Goal: Obtain resource: Download file/media

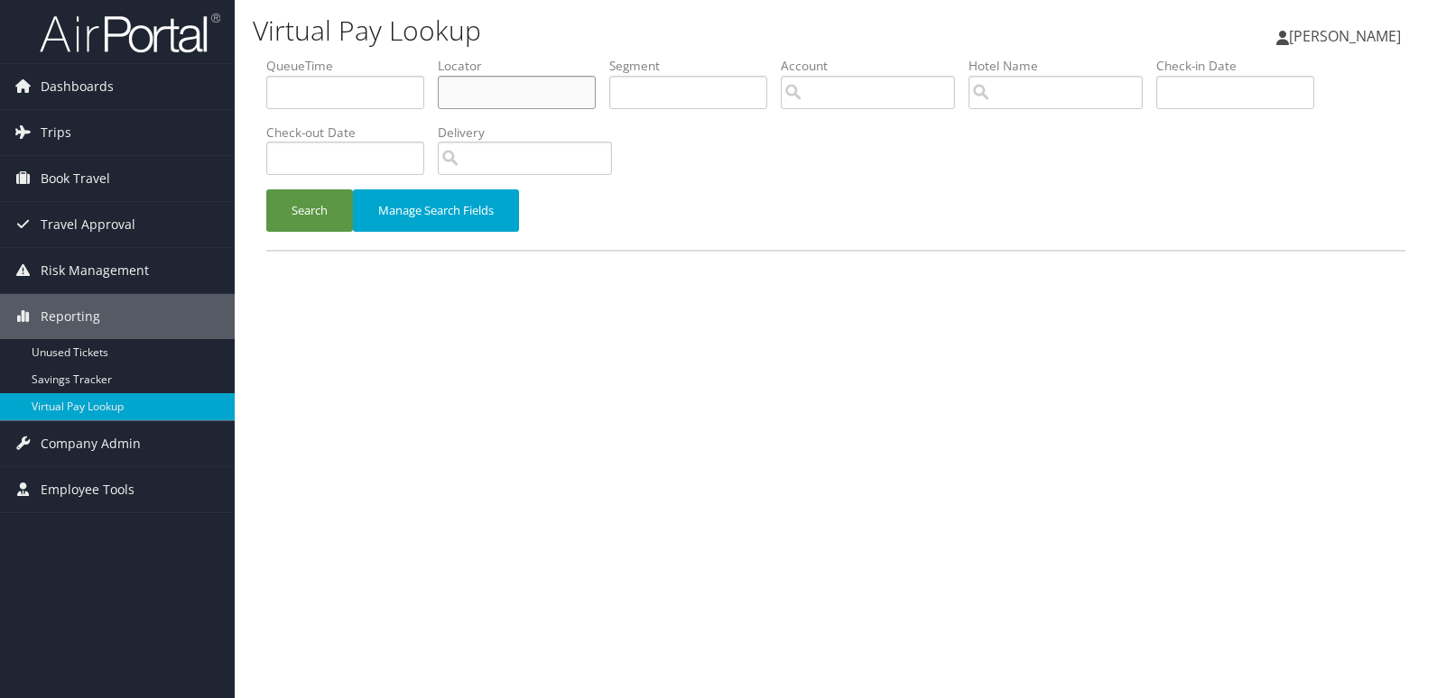
click at [497, 96] on input "text" at bounding box center [517, 92] width 158 height 33
paste input "LGHHJP"
type input "LGHHJP"
click at [342, 226] on button "Search" at bounding box center [309, 211] width 87 height 42
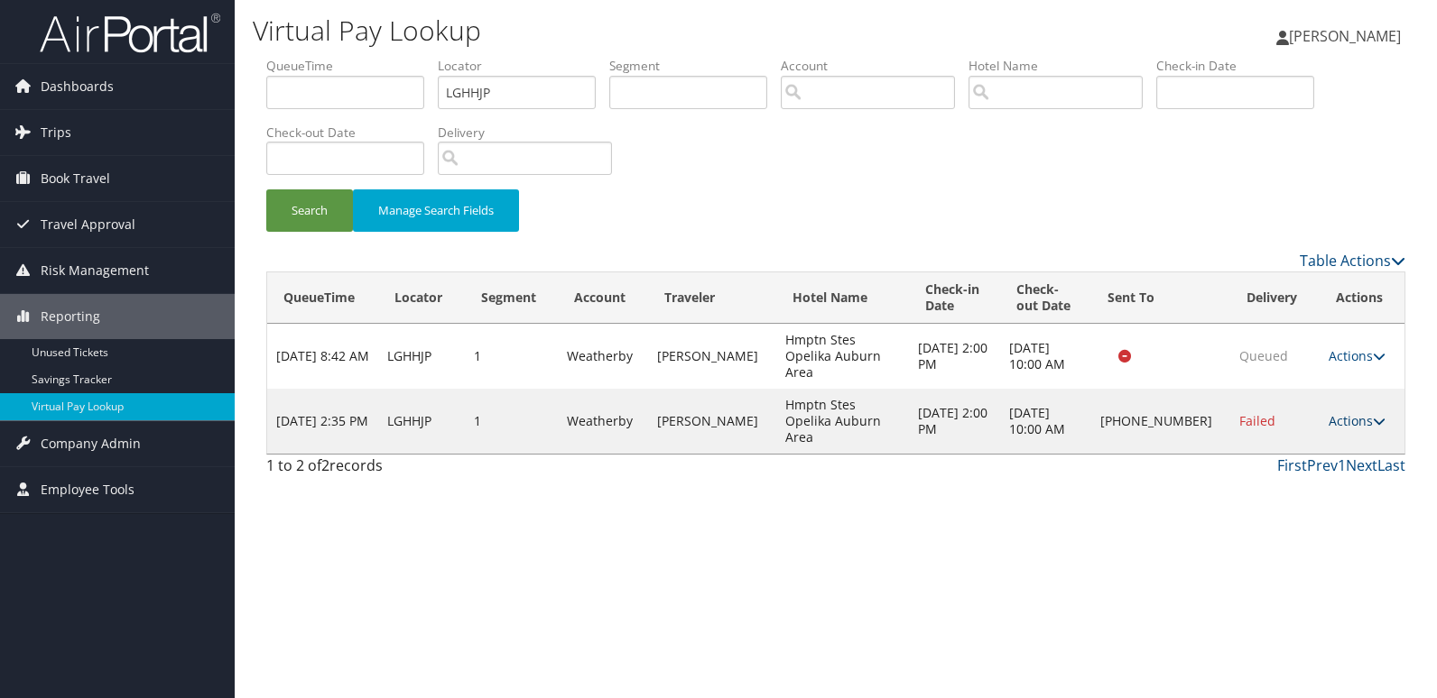
click at [1351, 412] on link "Actions" at bounding box center [1356, 420] width 57 height 17
click at [1295, 453] on link "Logs" at bounding box center [1295, 454] width 154 height 31
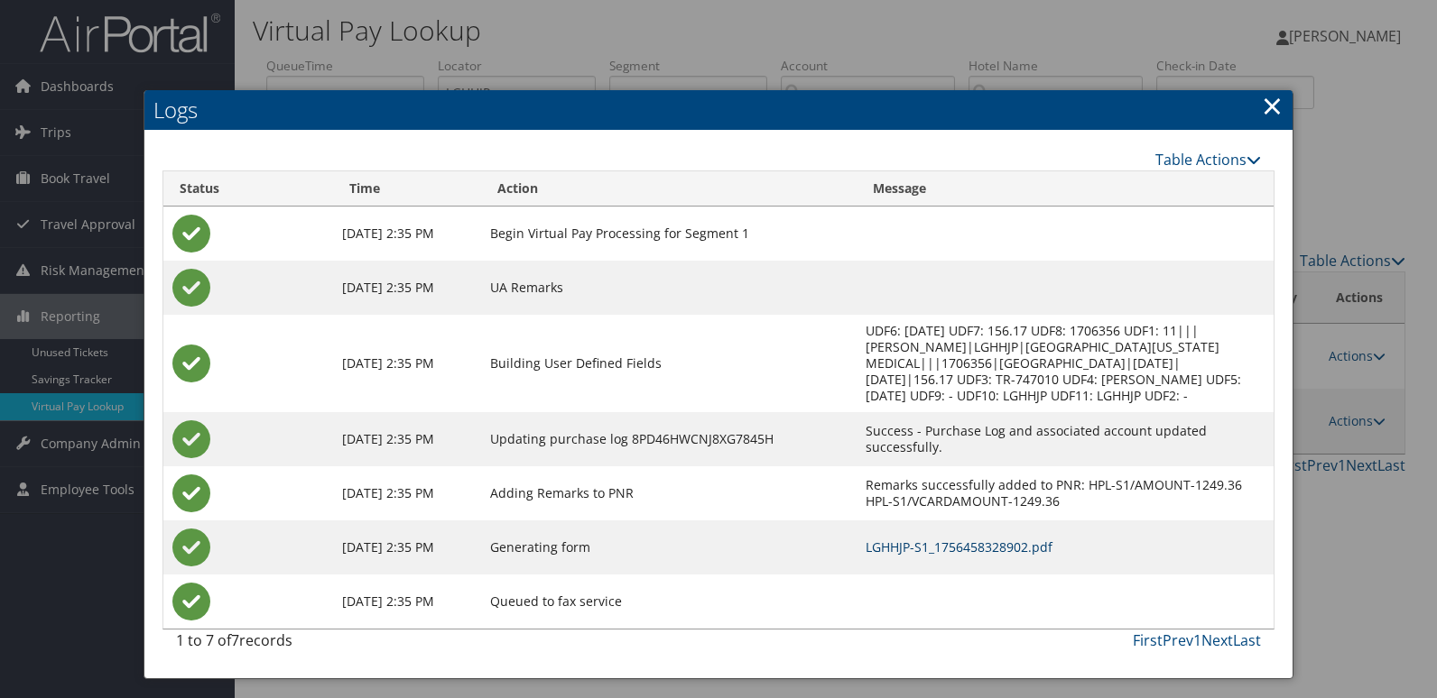
click at [936, 539] on link "LGHHJP-S1_1756458328902.pdf" at bounding box center [958, 547] width 187 height 17
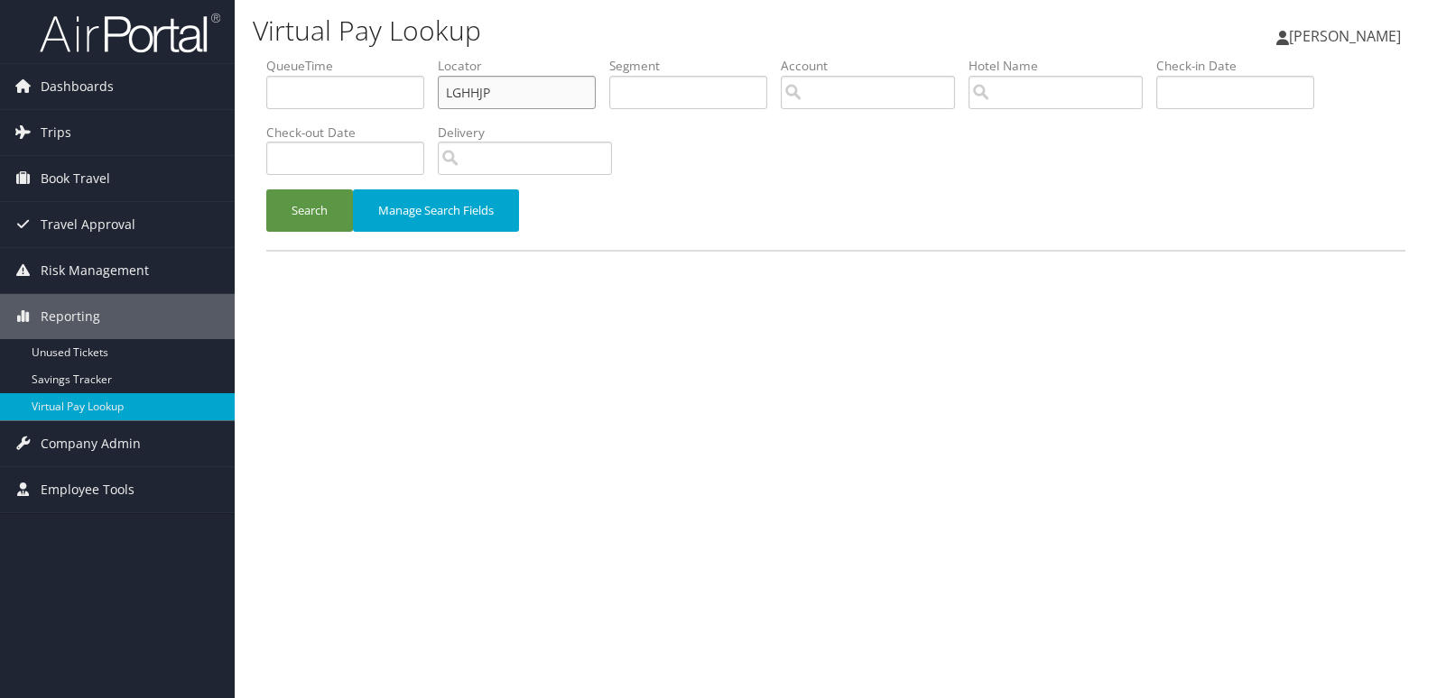
drag, startPoint x: 0, startPoint y: 0, endPoint x: 260, endPoint y: 124, distance: 287.8
click at [266, 124] on form "QueueTime Locator LGHHJP Segment Account Traveler Hotel Name Check-in Date Chec…" at bounding box center [835, 153] width 1139 height 193
paste input "QPSUKS"
type input "QPSUKS"
click at [266, 190] on button "Search" at bounding box center [309, 211] width 87 height 42
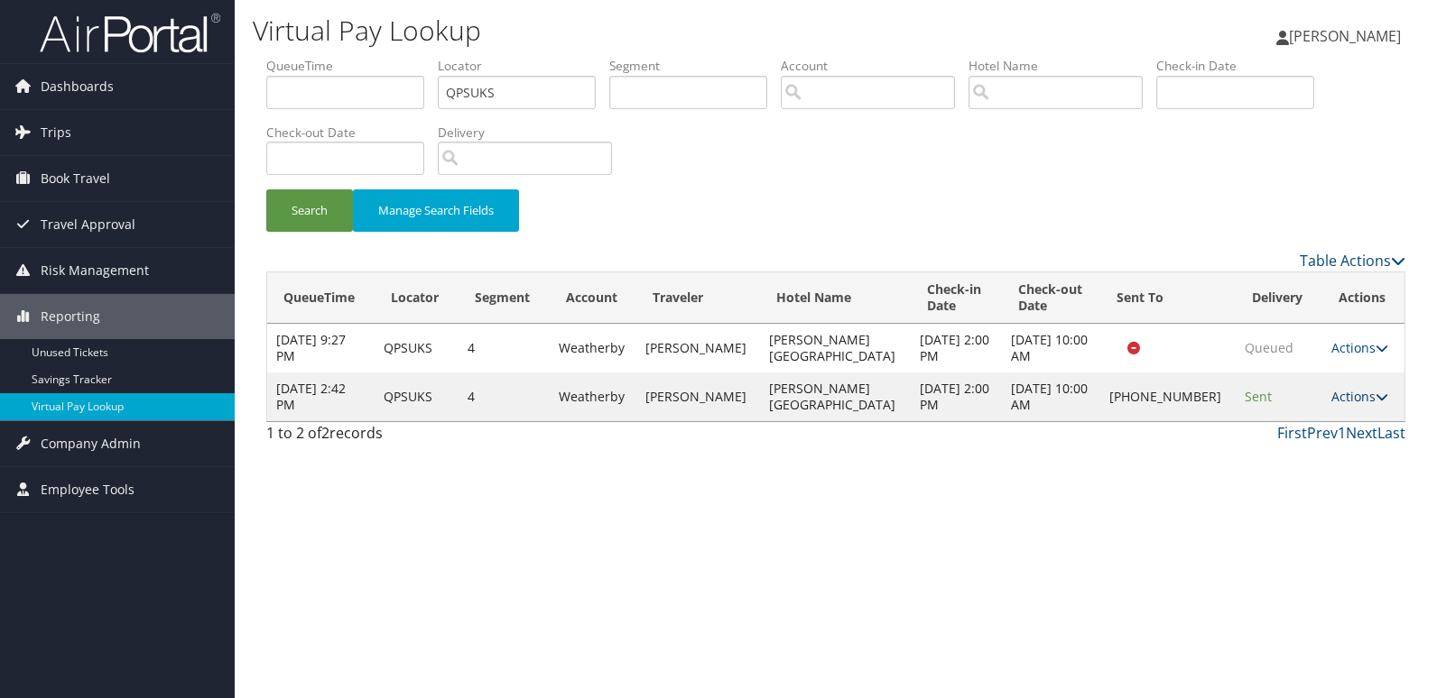
click at [1354, 399] on link "Actions" at bounding box center [1359, 396] width 57 height 17
click at [1292, 453] on link "Logs" at bounding box center [1296, 454] width 154 height 31
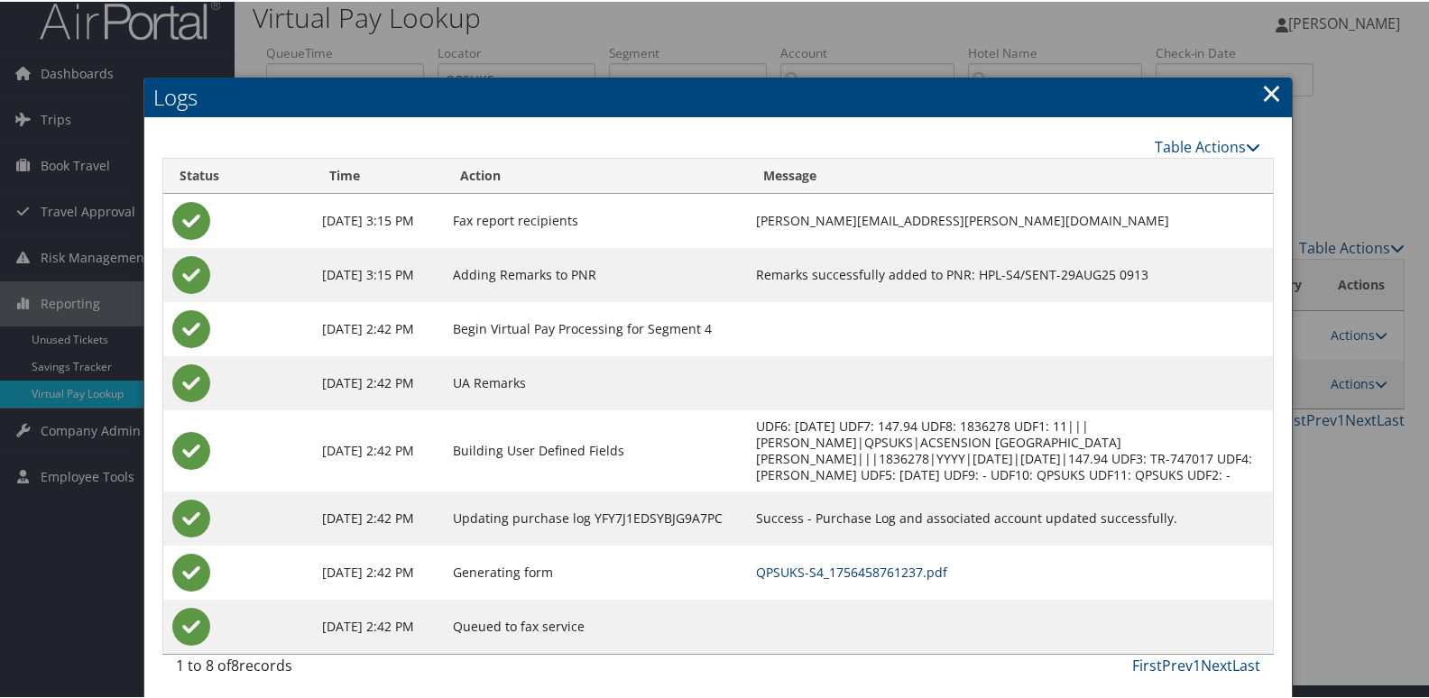
scroll to position [19, 0]
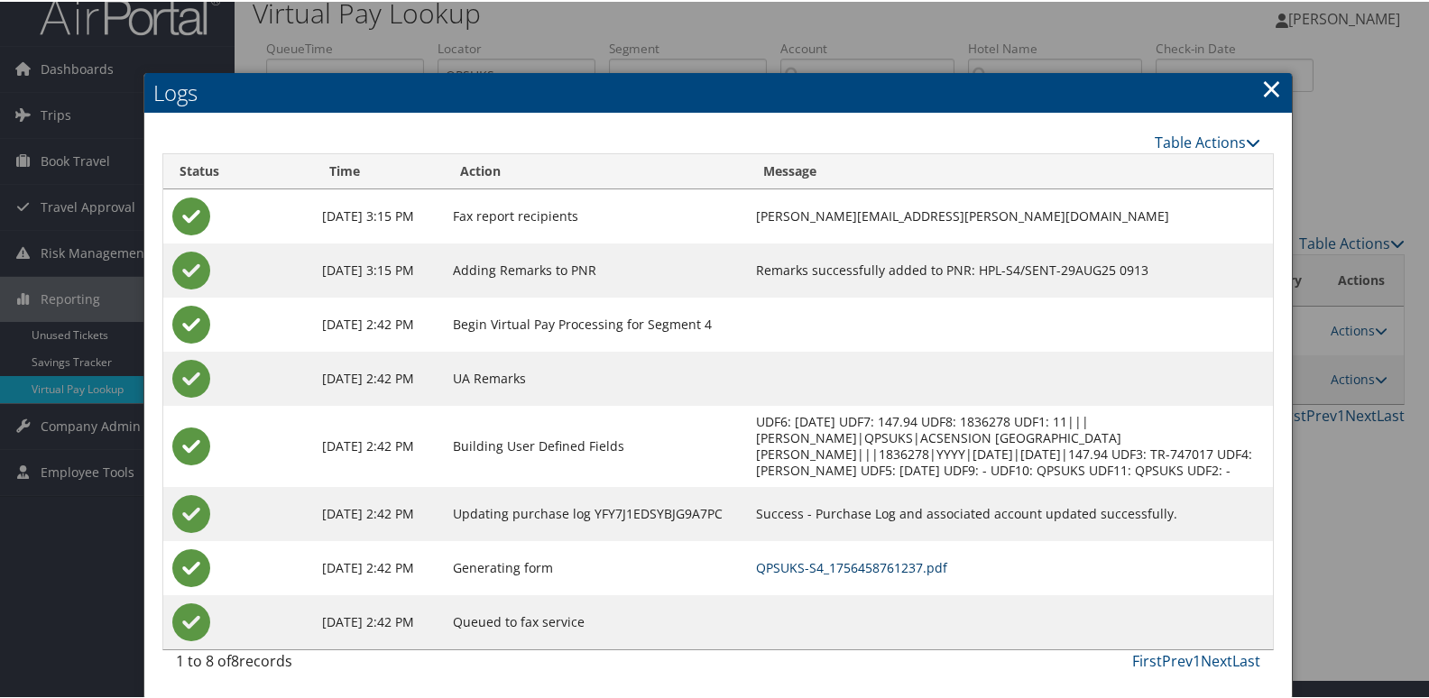
click at [920, 564] on link "QPSUKS-S4_1756458761237.pdf" at bounding box center [851, 566] width 191 height 17
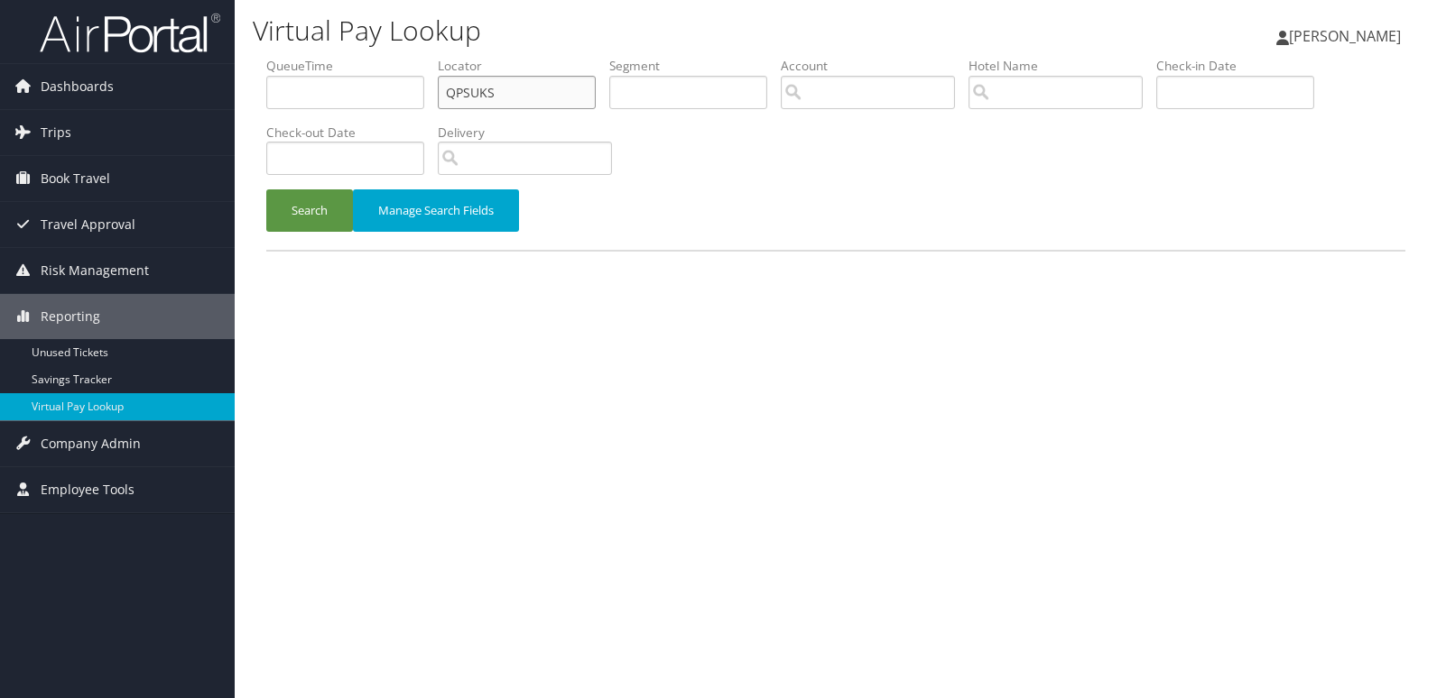
drag, startPoint x: 495, startPoint y: 97, endPoint x: 343, endPoint y: 128, distance: 155.7
click at [343, 57] on ul "QueueTime Locator QPSUKS Segment Account Traveler Hotel Name Check-in Date Chec…" at bounding box center [835, 57] width 1139 height 0
paste input "GDOVC"
type input "GDOVCS"
click at [266, 190] on button "Search" at bounding box center [309, 211] width 87 height 42
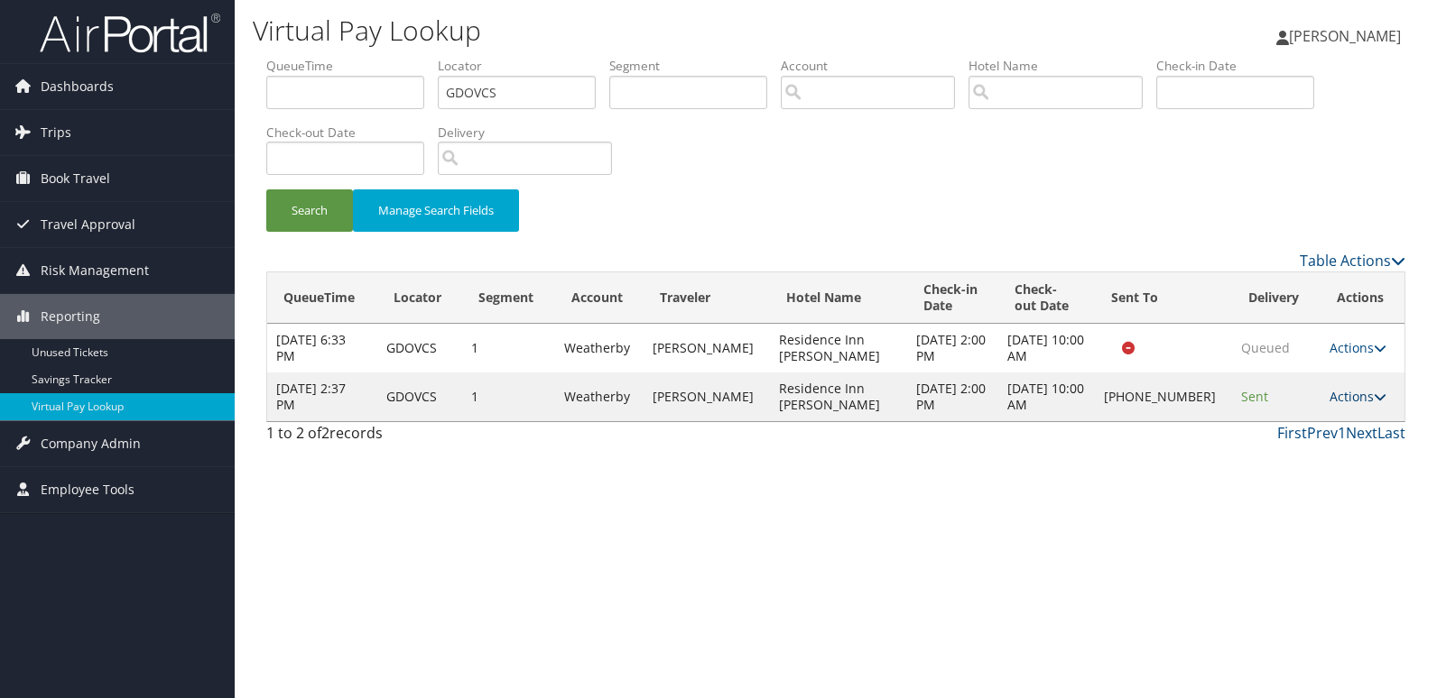
click at [1364, 397] on link "Actions" at bounding box center [1357, 396] width 57 height 17
click at [1271, 465] on link "Logs" at bounding box center [1297, 454] width 154 height 31
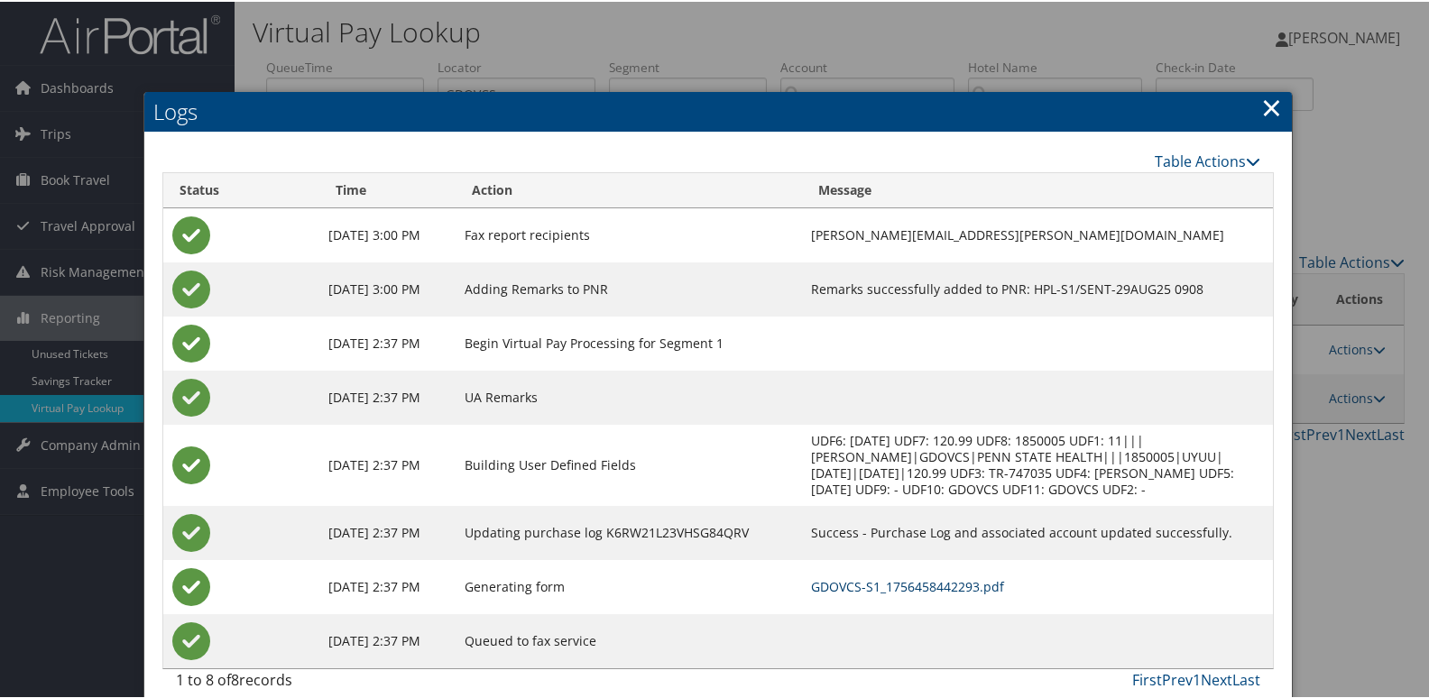
click at [922, 587] on link "GDOVCS-S1_1756458442293.pdf" at bounding box center [907, 585] width 193 height 17
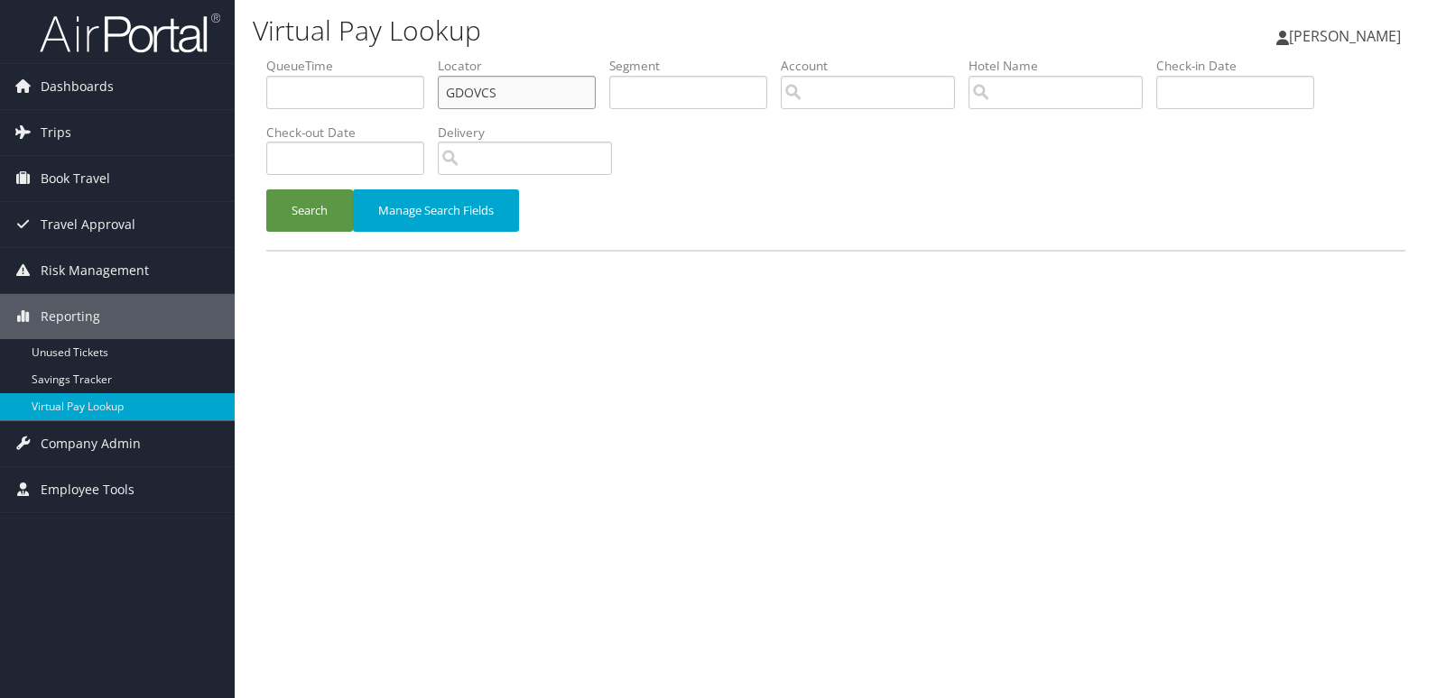
drag, startPoint x: 504, startPoint y: 90, endPoint x: 301, endPoint y: 90, distance: 202.1
click at [301, 57] on ul "QueueTime Locator GDOVCS Segment Account Traveler Hotel Name Check-in Date Chec…" at bounding box center [835, 57] width 1139 height 0
paste input "AUZKDG"
type input "AUZKDG"
click at [307, 208] on button "Search" at bounding box center [309, 211] width 87 height 42
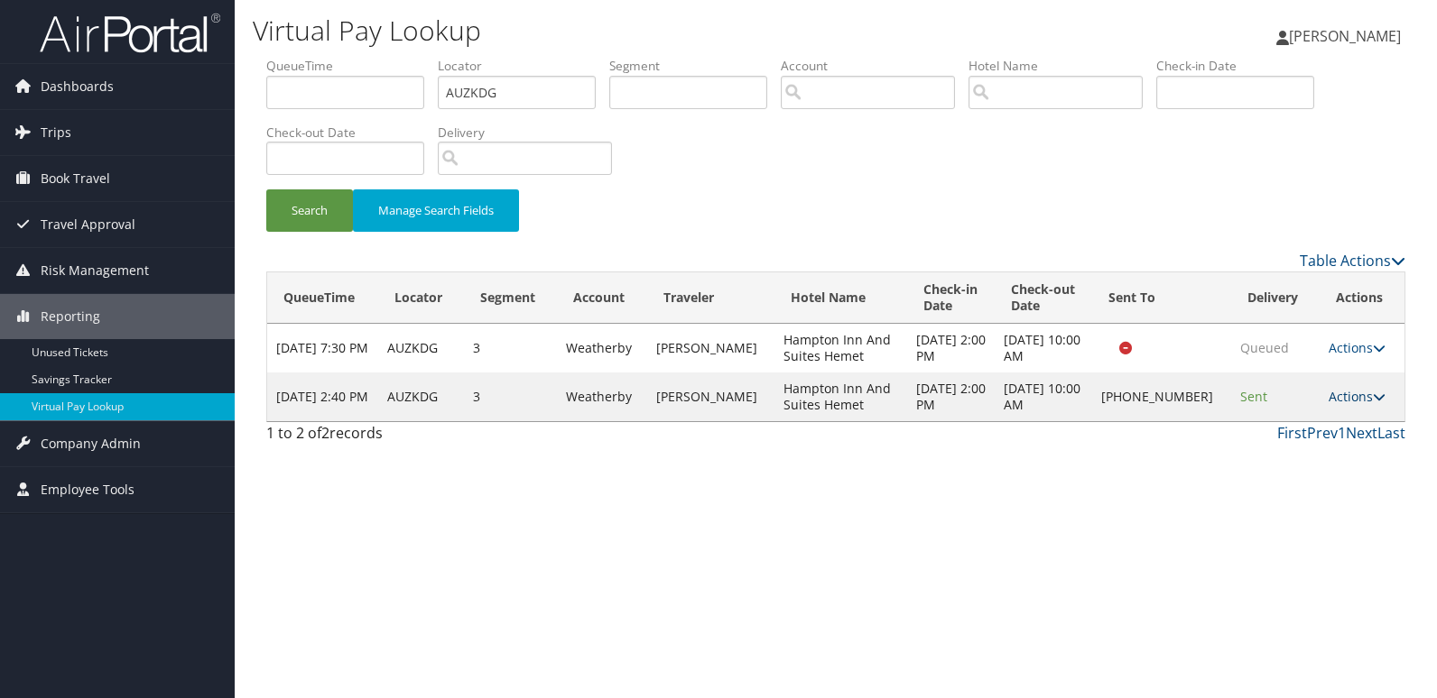
click at [1331, 400] on link "Actions" at bounding box center [1356, 396] width 57 height 17
click at [1281, 446] on link "Logs" at bounding box center [1296, 454] width 154 height 31
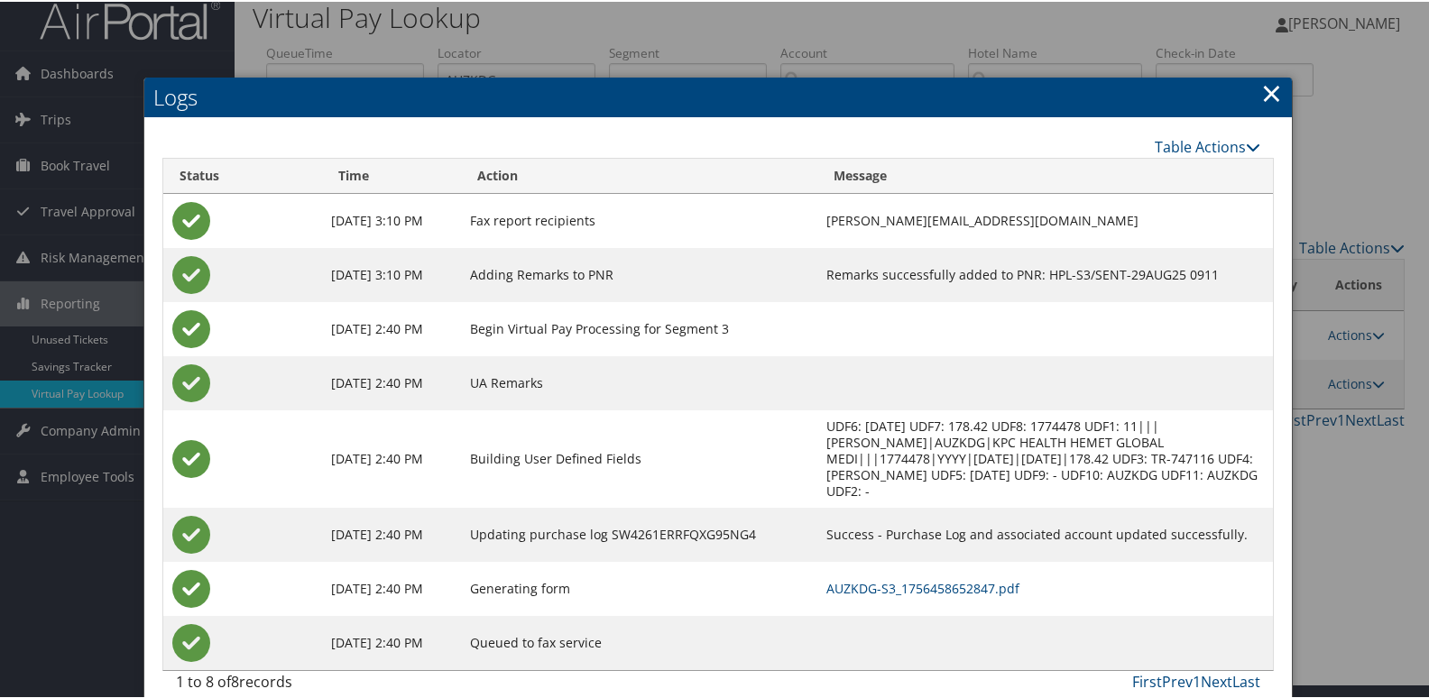
scroll to position [19, 0]
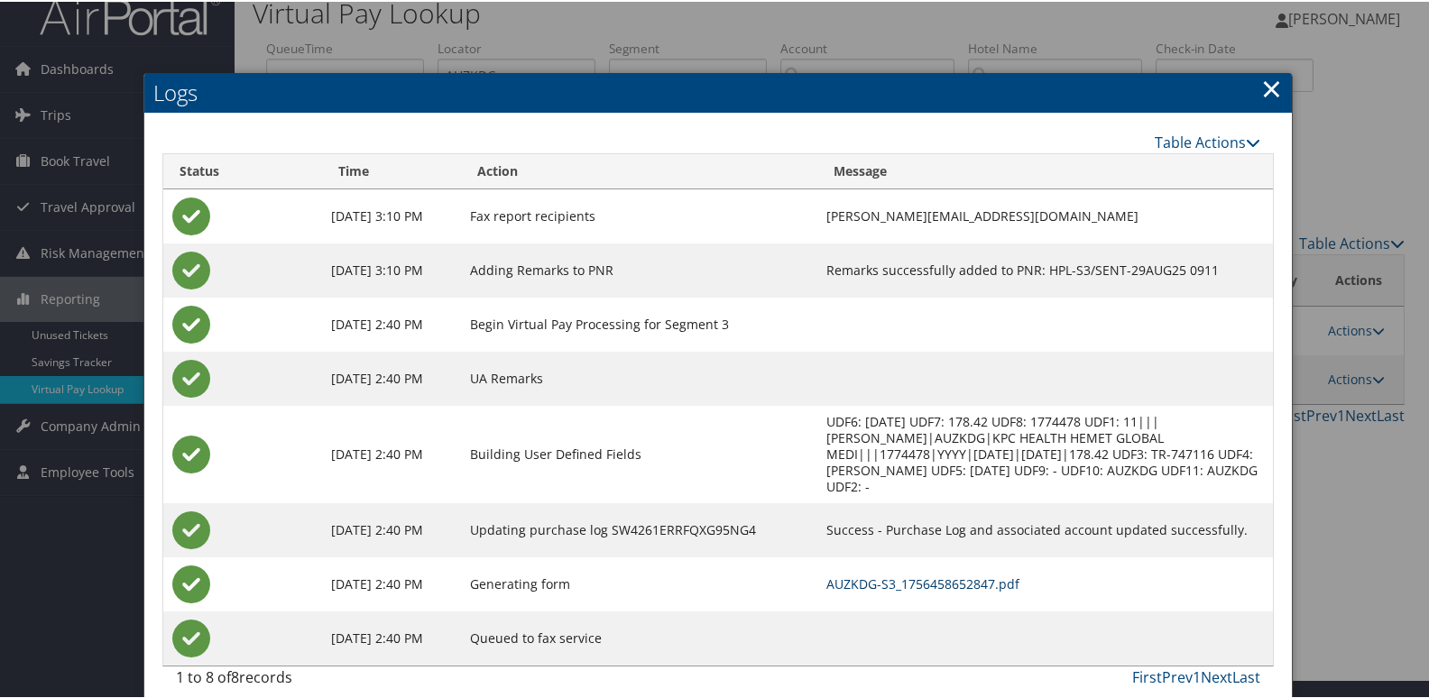
click at [837, 574] on link "AUZKDG-S3_1756458652847.pdf" at bounding box center [923, 582] width 193 height 17
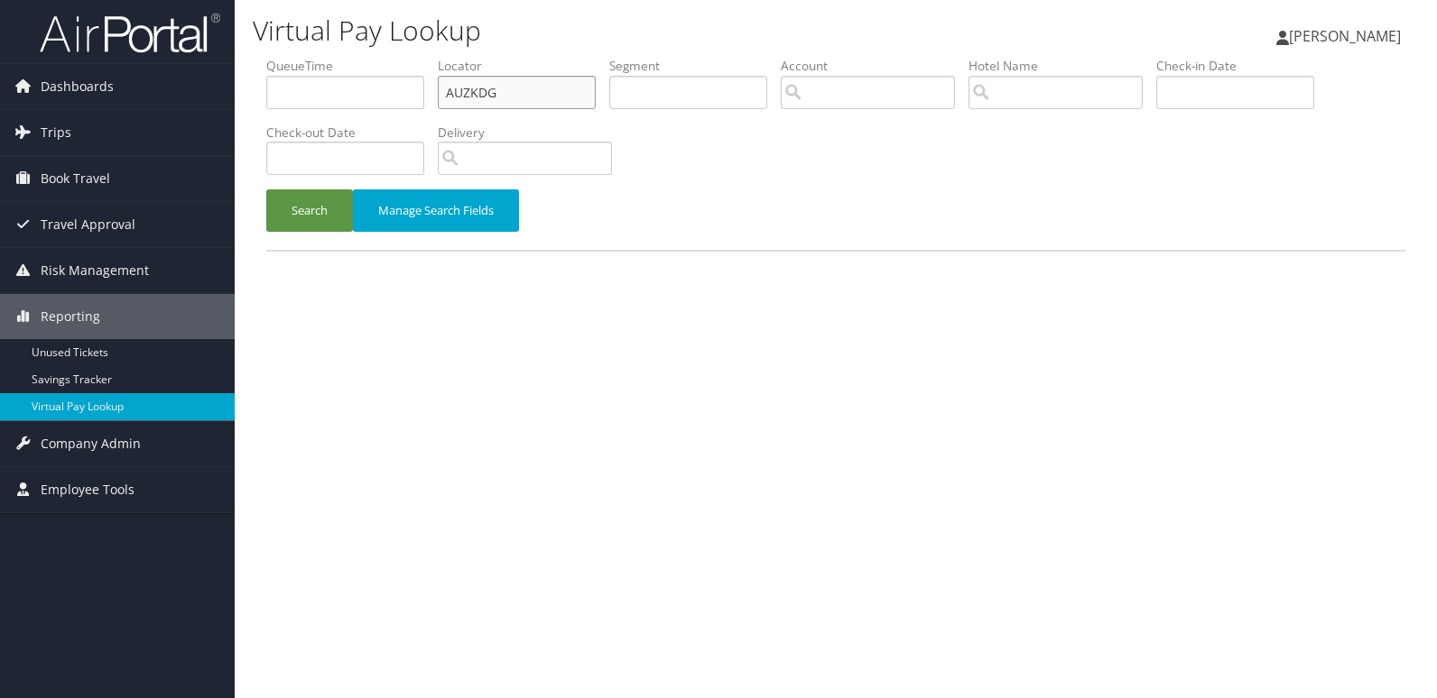
drag, startPoint x: 497, startPoint y: 95, endPoint x: 269, endPoint y: 123, distance: 230.0
click at [269, 57] on ul "QueueTime Locator AUZKDG Segment Account Traveler Hotel Name Check-in Date Chec…" at bounding box center [835, 57] width 1139 height 0
paste input "HQWJGL"
type input "HQWJGL"
click at [320, 211] on button "Search" at bounding box center [309, 211] width 87 height 42
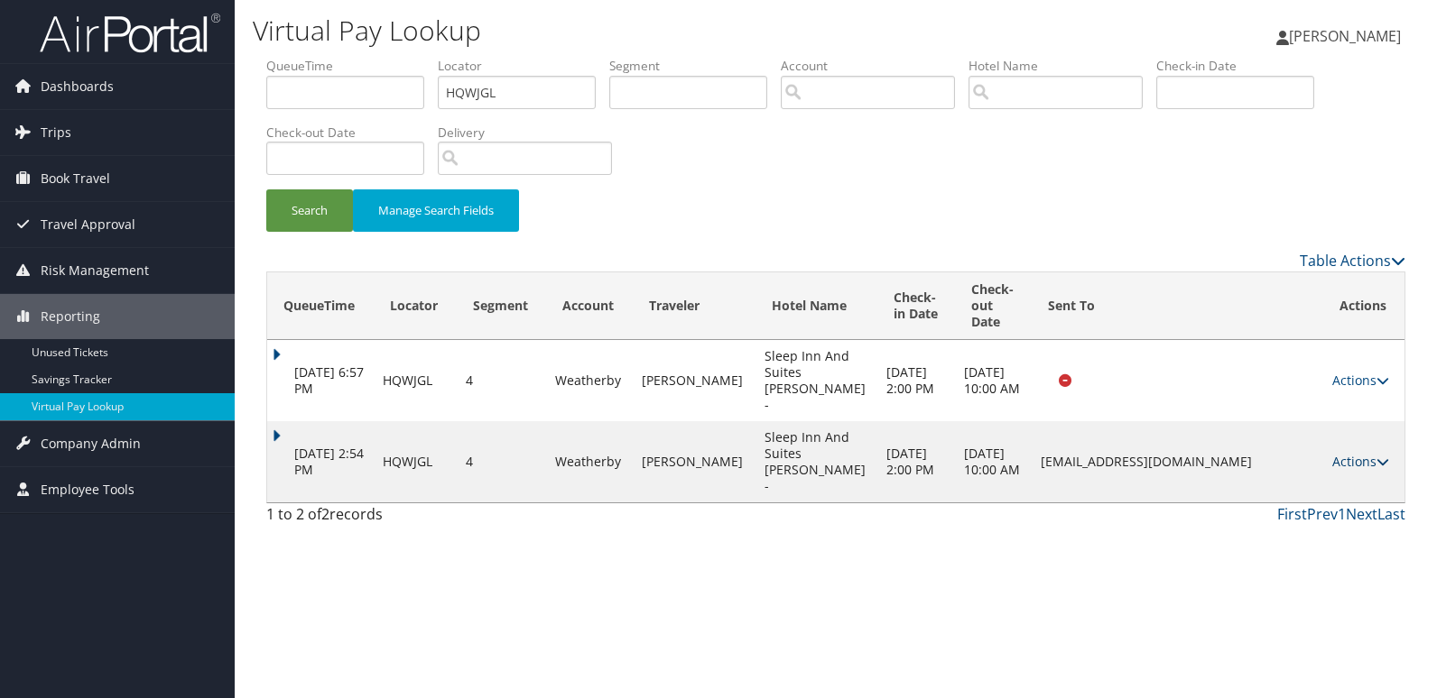
click at [1352, 470] on link "Actions" at bounding box center [1360, 461] width 57 height 17
click at [1317, 539] on link "Logs" at bounding box center [1324, 543] width 114 height 31
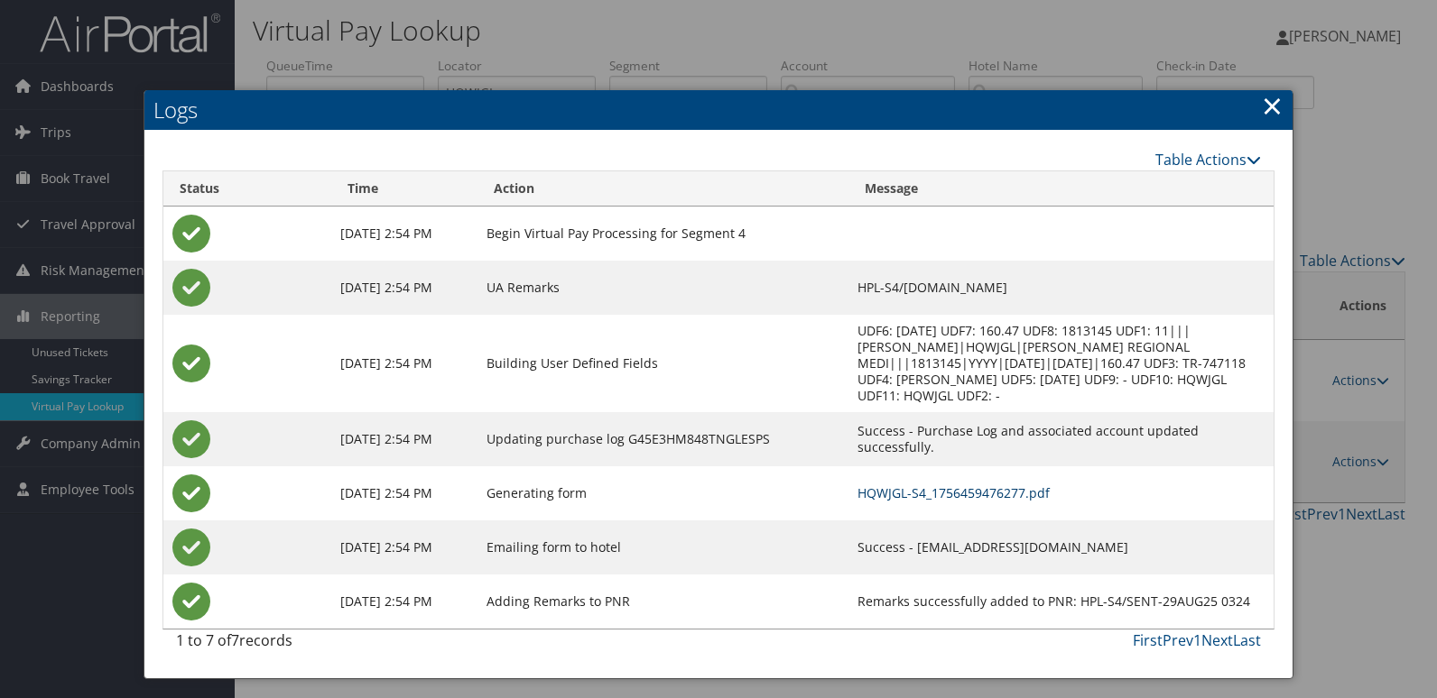
click at [870, 485] on link "HQWJGL-S4_1756459476277.pdf" at bounding box center [953, 493] width 192 height 17
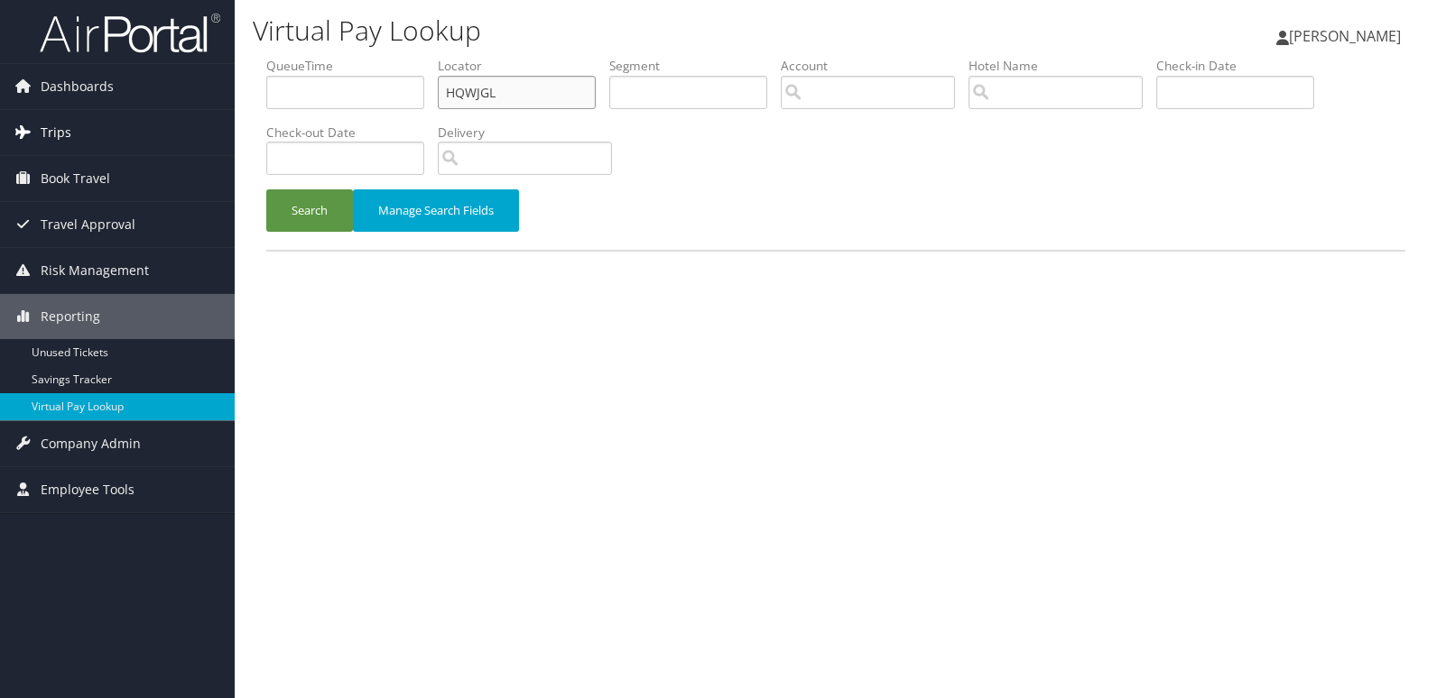
drag, startPoint x: 0, startPoint y: 0, endPoint x: 215, endPoint y: 149, distance: 261.3
click at [215, 149] on div "Dashboards AirPortal 360™ (Manager) My Travel Dashboard Trips Airtinerary® Look…" at bounding box center [718, 349] width 1437 height 698
paste input "SMQXOR"
type input "SMQXOR"
click at [317, 225] on button "Search" at bounding box center [309, 211] width 87 height 42
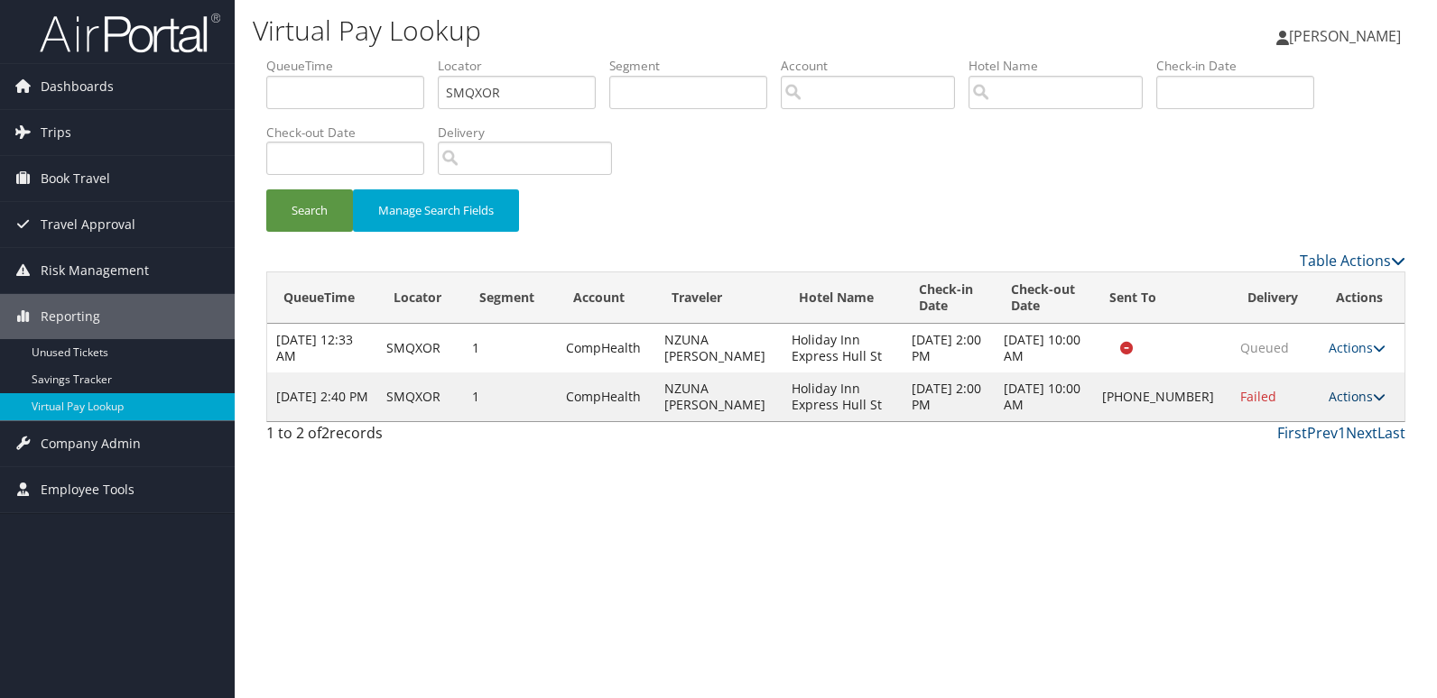
click at [1331, 396] on link "Actions" at bounding box center [1356, 396] width 57 height 17
click at [1278, 454] on link "Logs" at bounding box center [1297, 454] width 154 height 31
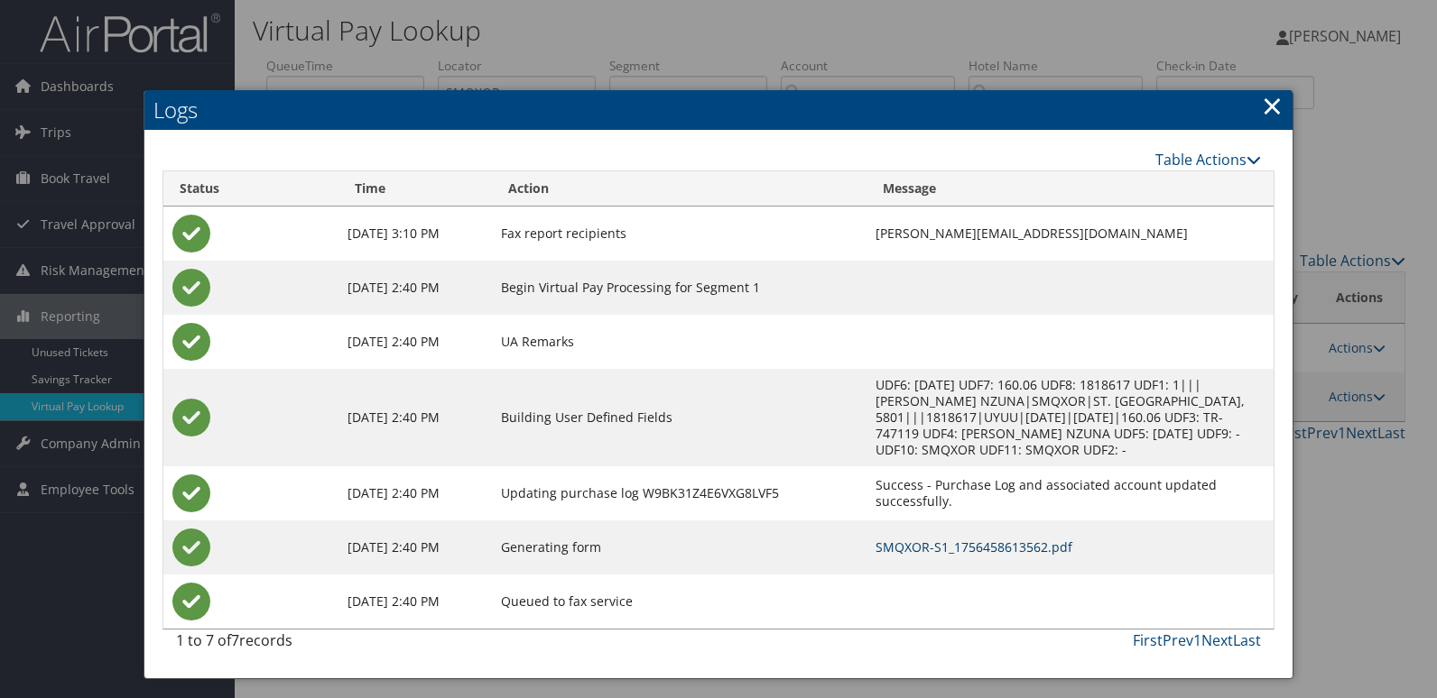
click at [887, 538] on td "SMQXOR-S1_1756458613562.pdf" at bounding box center [1069, 548] width 407 height 54
click at [914, 539] on link "SMQXOR-S1_1756458613562.pdf" at bounding box center [973, 547] width 197 height 17
